Goal: Understand process/instructions

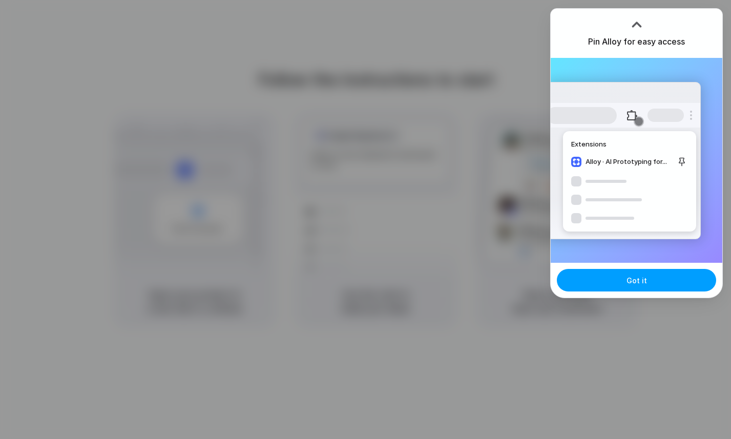
click at [643, 287] on button "Got it" at bounding box center [636, 280] width 159 height 23
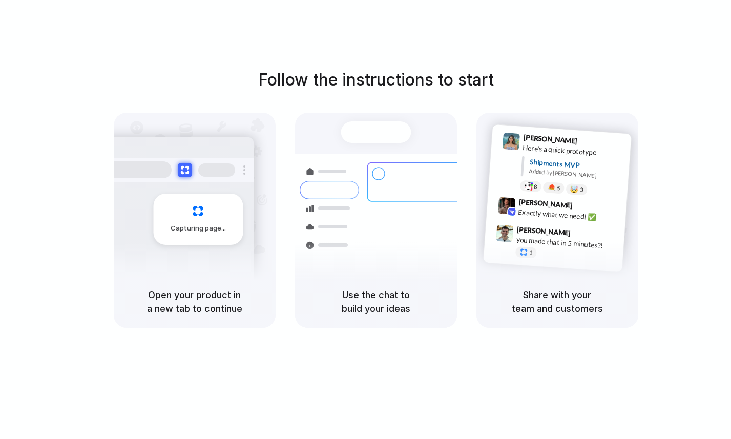
click at [313, 92] on div "Follow the instructions to start Capturing page Open your product in a new tab …" at bounding box center [375, 198] width 731 height 260
click at [229, 94] on div "Follow the instructions to start Capturing page Open your product in a new tab …" at bounding box center [375, 198] width 731 height 260
